Goal: Check status

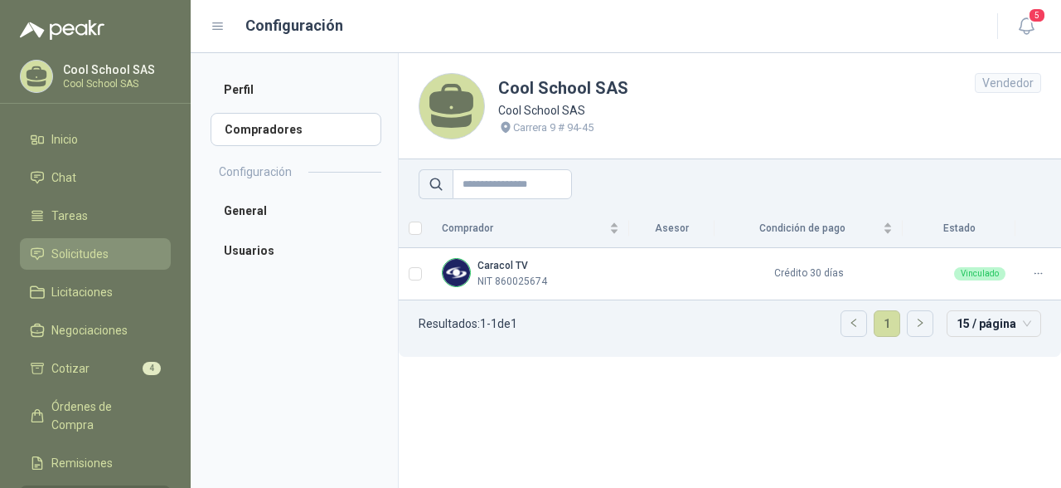
click at [90, 255] on span "Solicitudes" at bounding box center [79, 254] width 57 height 18
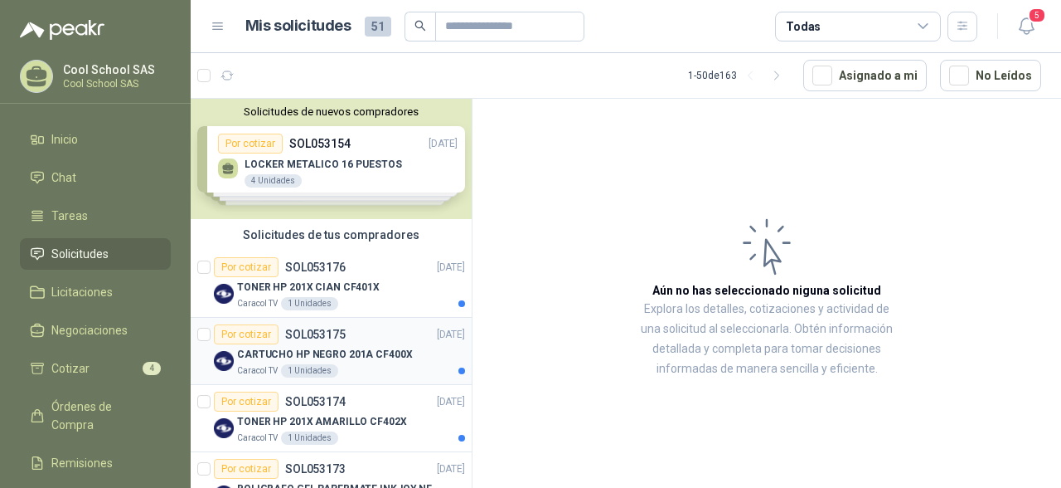
click at [317, 367] on div "1 Unidades" at bounding box center [309, 370] width 57 height 13
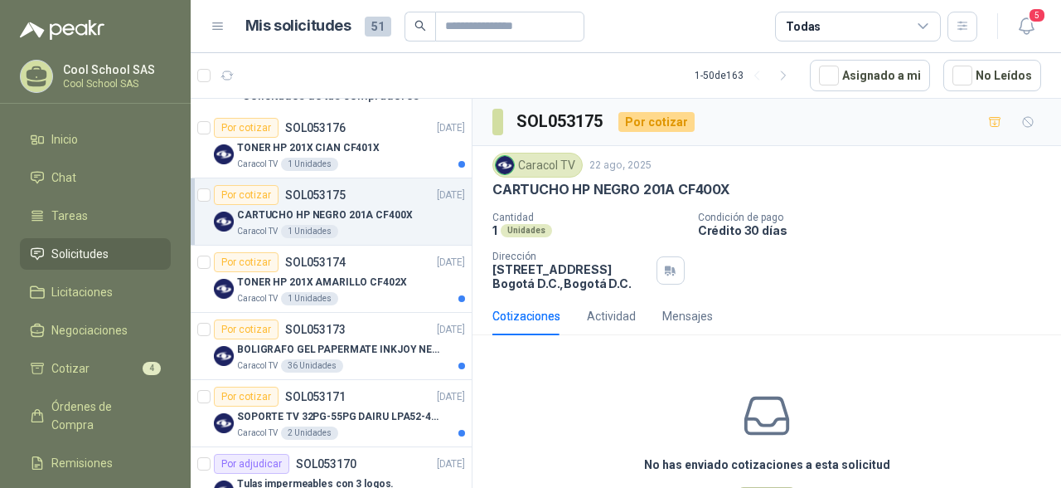
scroll to position [166, 0]
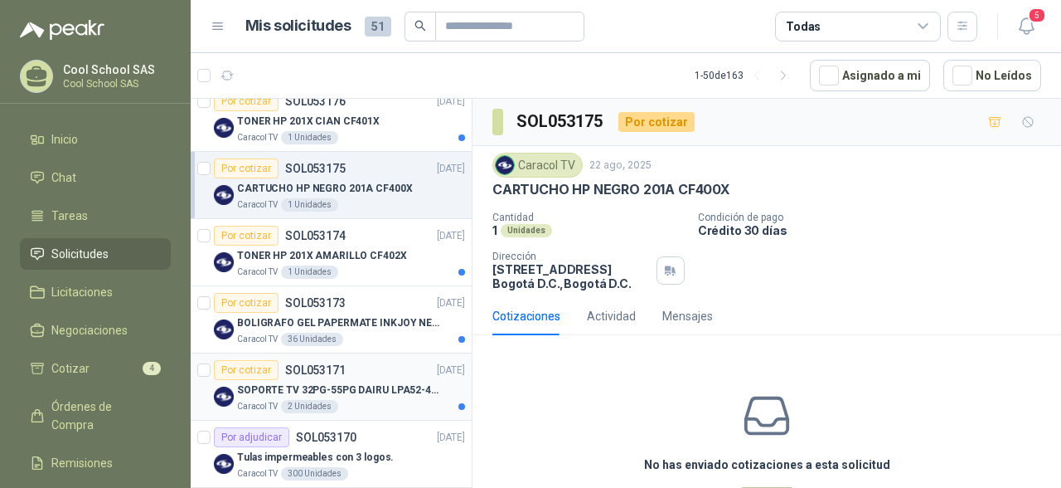
click at [337, 382] on p "SOPORTE TV 32PG-55PG DAIRU LPA52-446KIT2" at bounding box center [340, 390] width 206 height 16
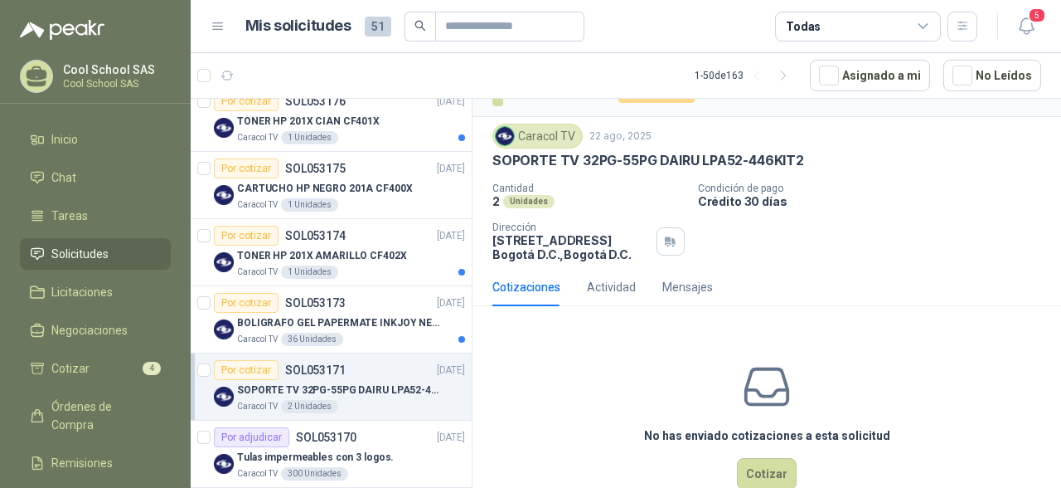
scroll to position [66, 0]
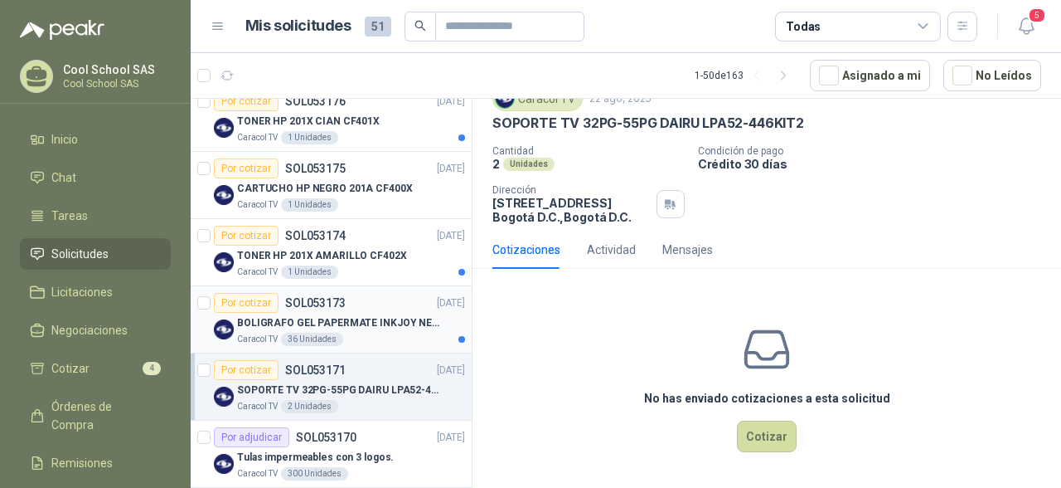
click at [284, 329] on p "BOLIGRAFO GEL PAPERMATE INKJOY NEGRO" at bounding box center [340, 323] width 206 height 16
